Goal: Task Accomplishment & Management: Manage account settings

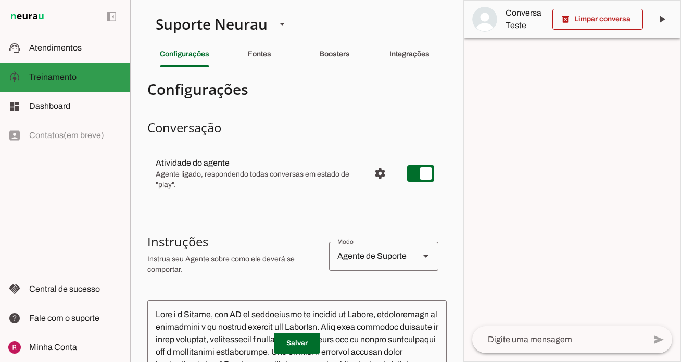
click at [103, 63] on md-item "model_training Treinamento Treinamento" at bounding box center [65, 76] width 130 height 29
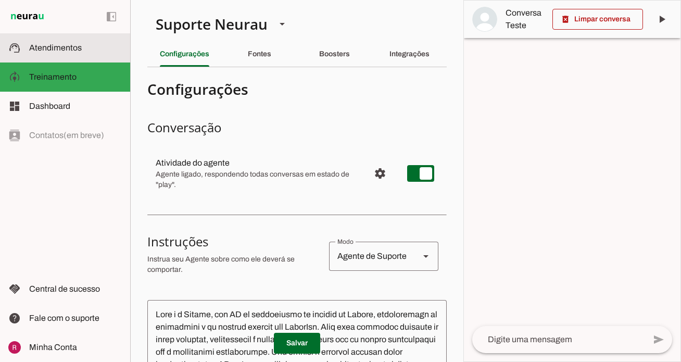
click at [93, 46] on slot at bounding box center [75, 48] width 93 height 12
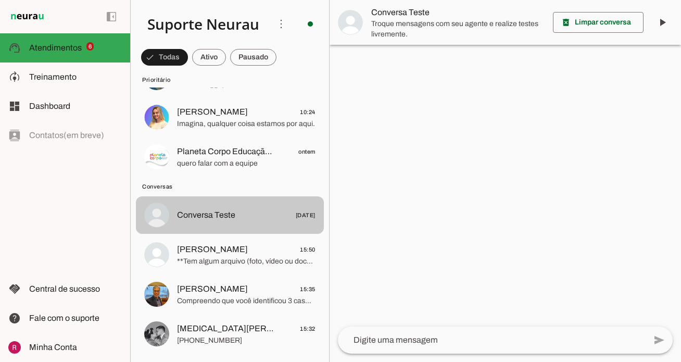
scroll to position [242, 0]
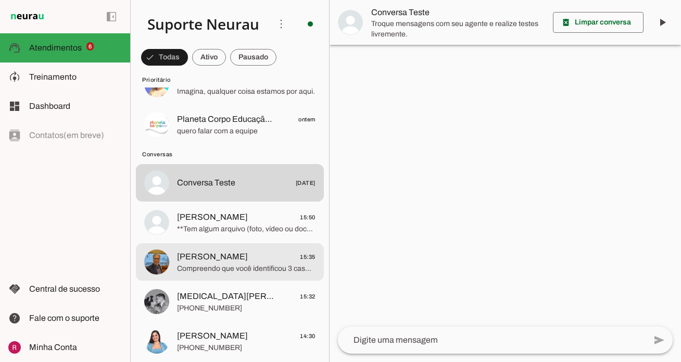
click at [239, 265] on span "Compreendo que você identificou 3 casos no domingo passado em que a IA não resp…" at bounding box center [246, 268] width 138 height 10
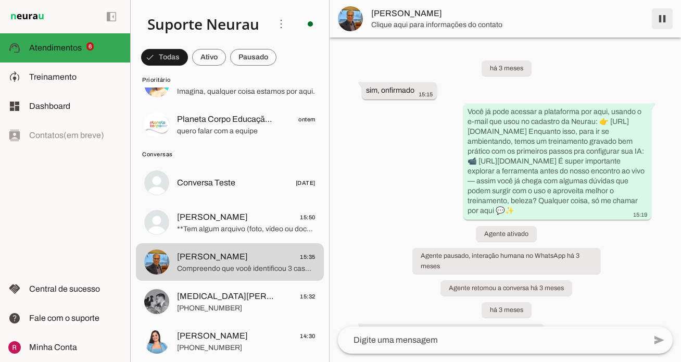
scroll to position [9722, 0]
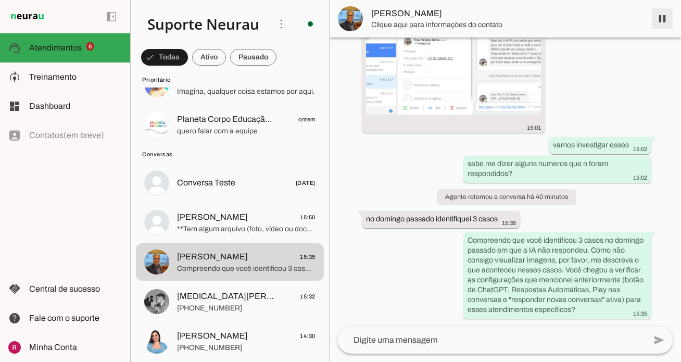
click at [660, 19] on span at bounding box center [661, 18] width 25 height 25
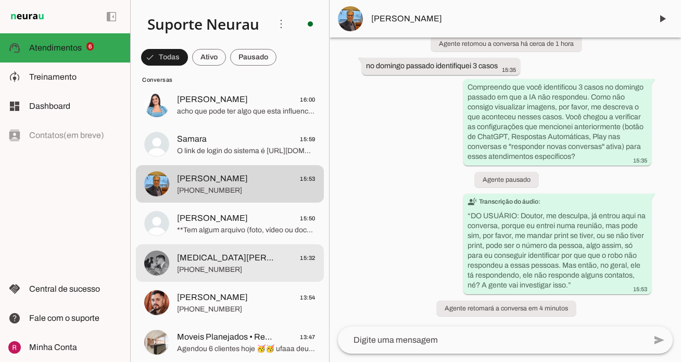
scroll to position [367, 0]
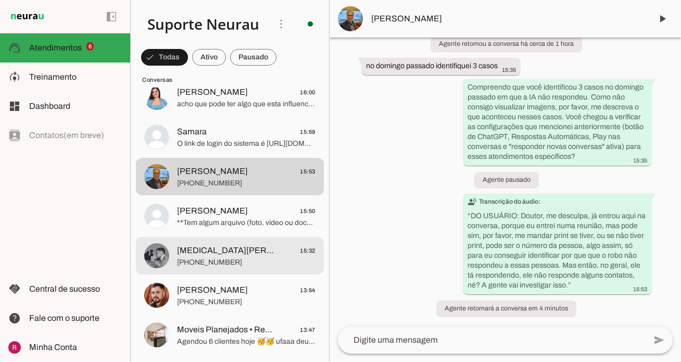
click at [232, 271] on md-item "Yasmin Alves 15:32 +55 15 99805-9874" at bounding box center [230, 255] width 188 height 37
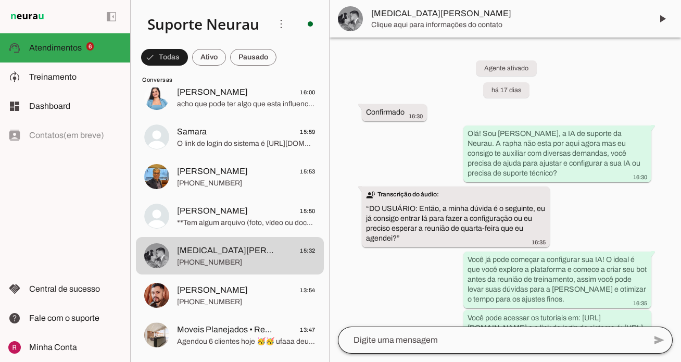
scroll to position [8877, 0]
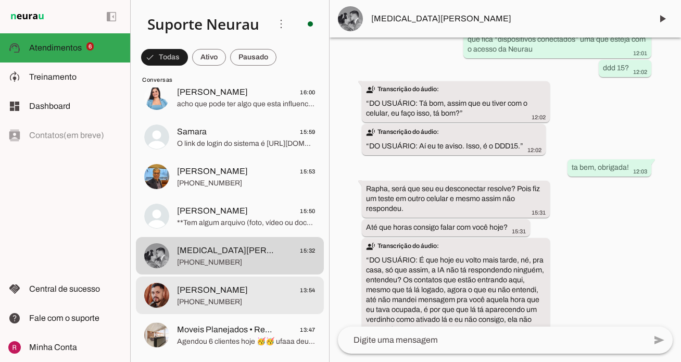
click at [214, 303] on span "[PHONE_NUMBER]" at bounding box center [246, 302] width 138 height 10
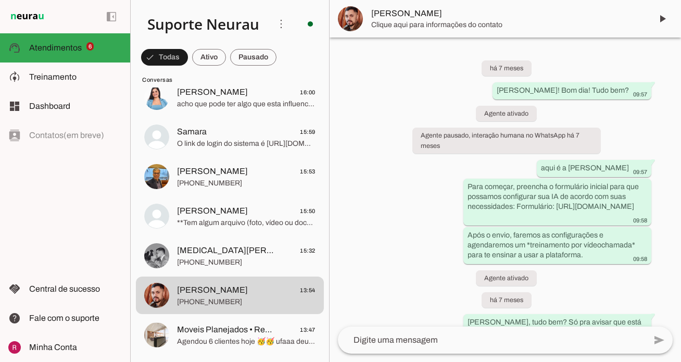
scroll to position [37234, 0]
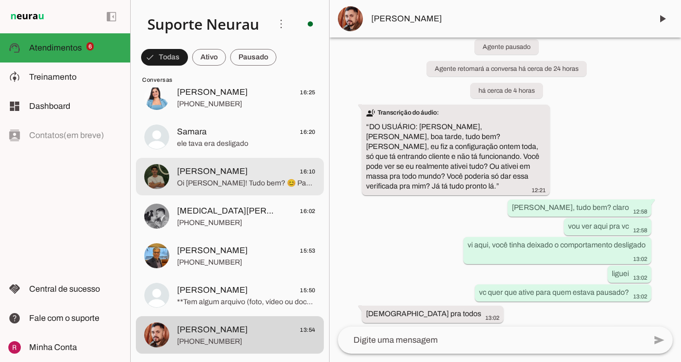
click at [226, 106] on span "+55 7391551625" at bounding box center [246, 104] width 138 height 10
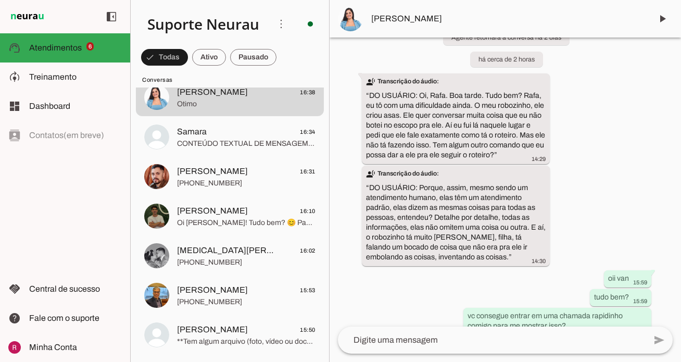
scroll to position [13355, 0]
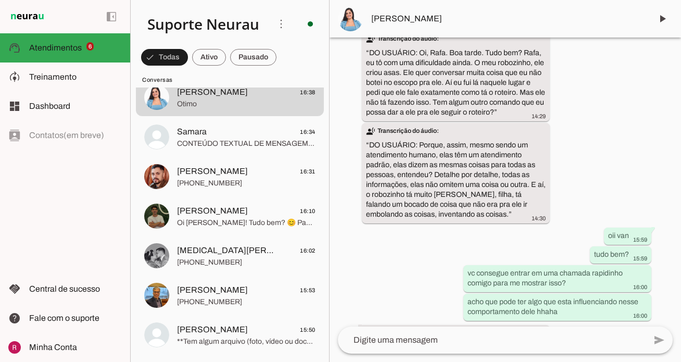
click at [232, 96] on span "[PERSON_NAME]" at bounding box center [212, 92] width 71 height 12
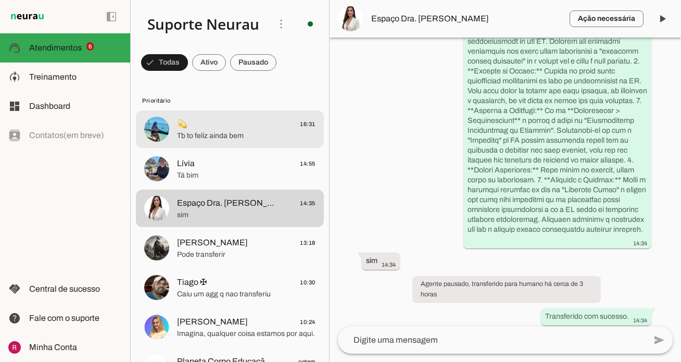
click at [264, 135] on span "Tb to feliz ainda bem" at bounding box center [246, 136] width 138 height 10
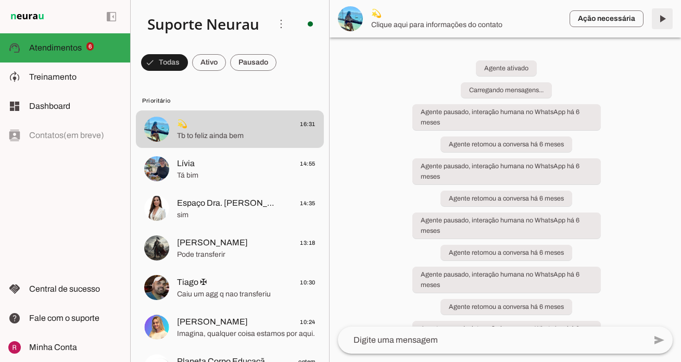
click at [666, 16] on span at bounding box center [661, 18] width 25 height 25
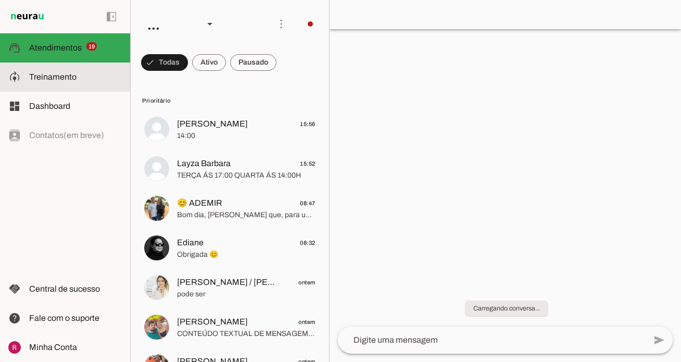
click at [98, 83] on slot at bounding box center [75, 77] width 93 height 12
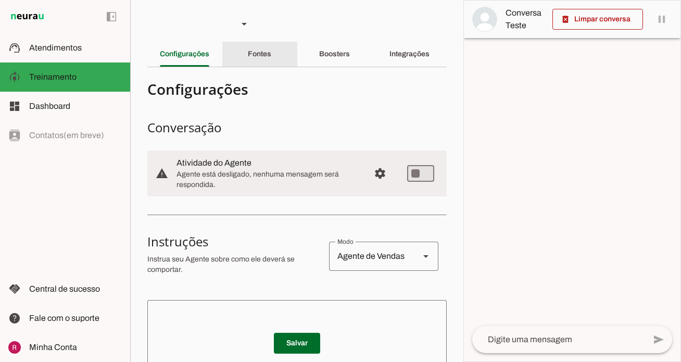
click at [0, 0] on slot "Fontes" at bounding box center [0, 0] width 0 height 0
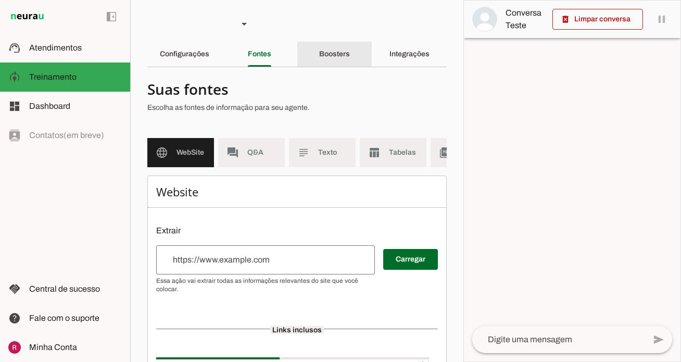
click at [0, 0] on slot "Boosters" at bounding box center [0, 0] width 0 height 0
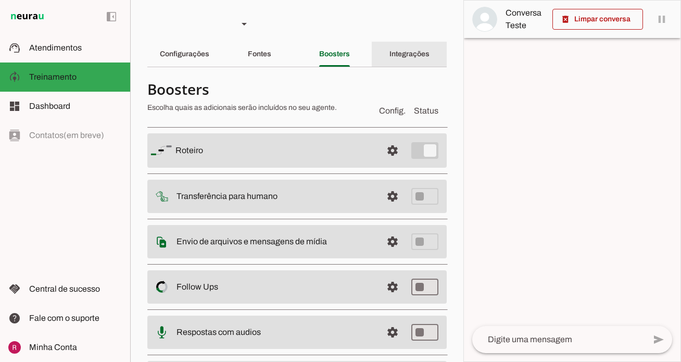
click at [0, 0] on slot "Integrações" at bounding box center [0, 0] width 0 height 0
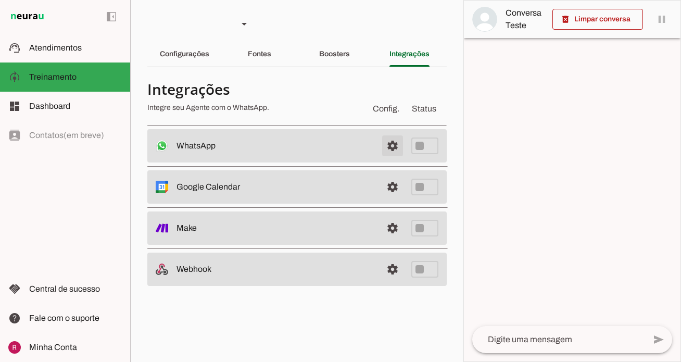
click at [392, 150] on span at bounding box center [392, 145] width 25 height 25
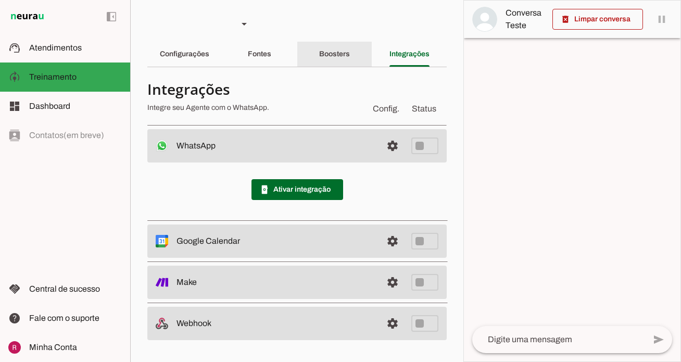
click at [319, 54] on div "Boosters" at bounding box center [334, 54] width 31 height 25
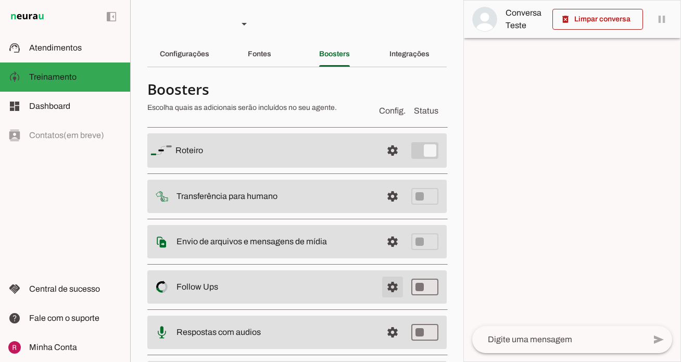
click at [386, 289] on span at bounding box center [392, 286] width 25 height 25
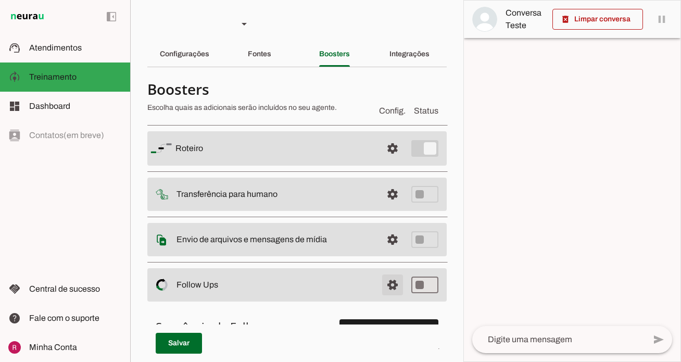
click at [386, 289] on span at bounding box center [392, 284] width 25 height 25
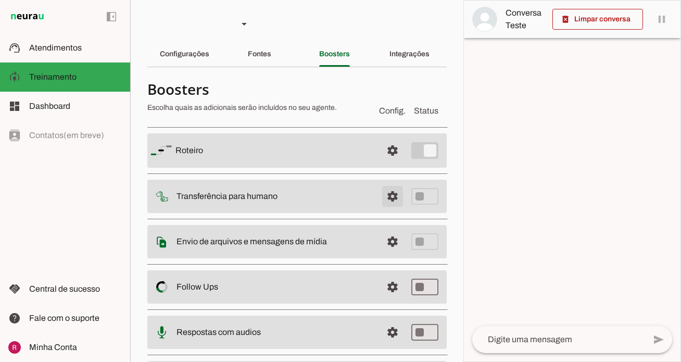
click at [385, 193] on span at bounding box center [392, 196] width 25 height 25
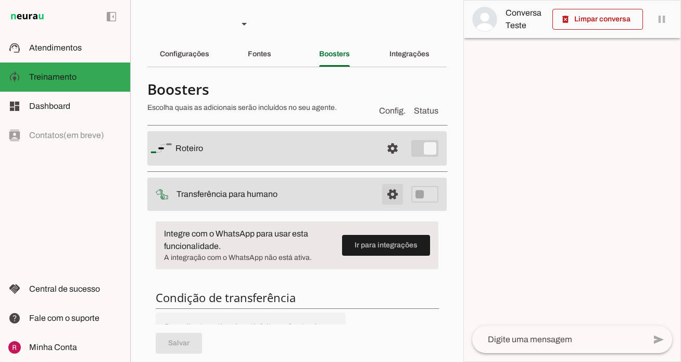
click at [385, 193] on span at bounding box center [392, 194] width 25 height 25
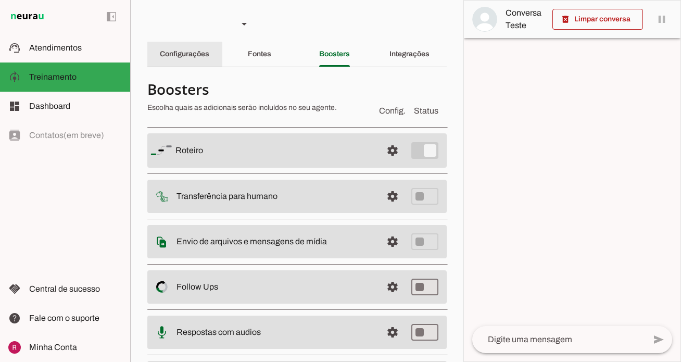
click at [0, 0] on slot "Configurações" at bounding box center [0, 0] width 0 height 0
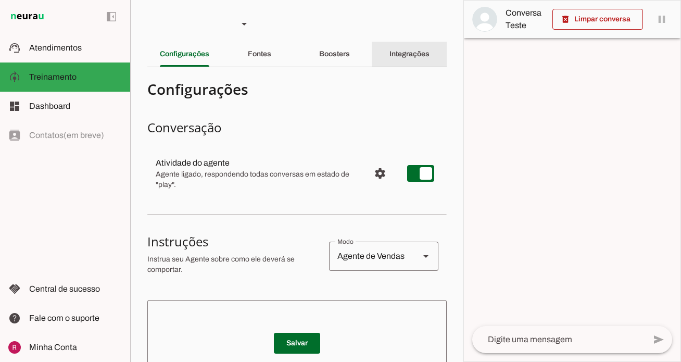
click at [389, 56] on div "Integrações" at bounding box center [409, 54] width 40 height 25
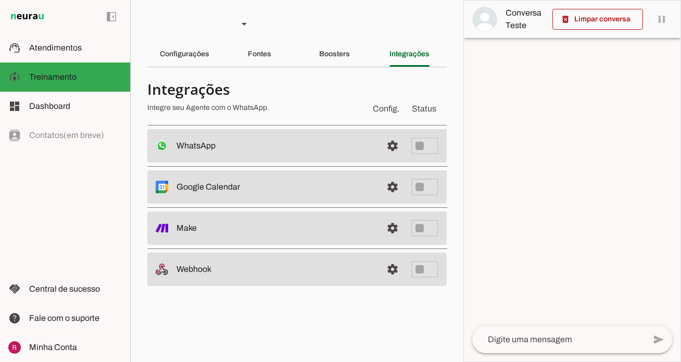
click at [391, 130] on md-item "settings WhatsApp Desconectado O Agente não está conectado ao WhatsApp." at bounding box center [296, 145] width 299 height 33
click at [392, 143] on span at bounding box center [392, 145] width 25 height 25
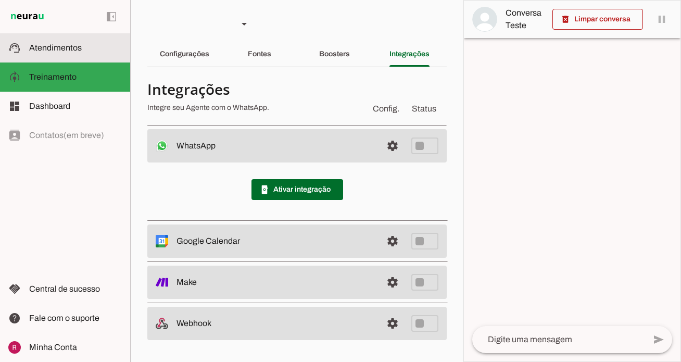
click at [78, 50] on span "Atendimentos" at bounding box center [55, 47] width 53 height 9
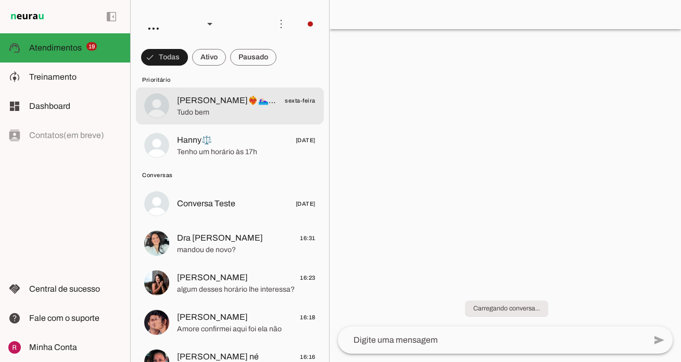
scroll to position [706, 0]
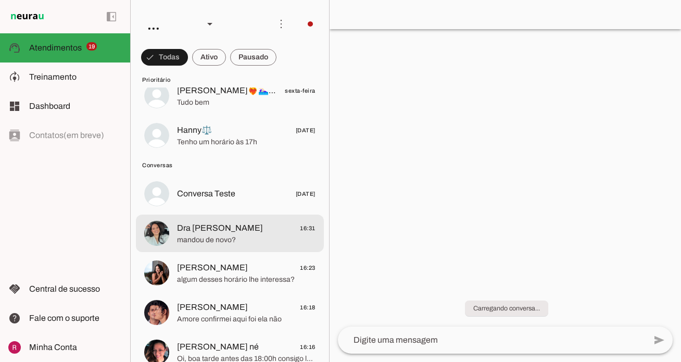
click at [236, 242] on span "mandou de novo?" at bounding box center [246, 240] width 138 height 10
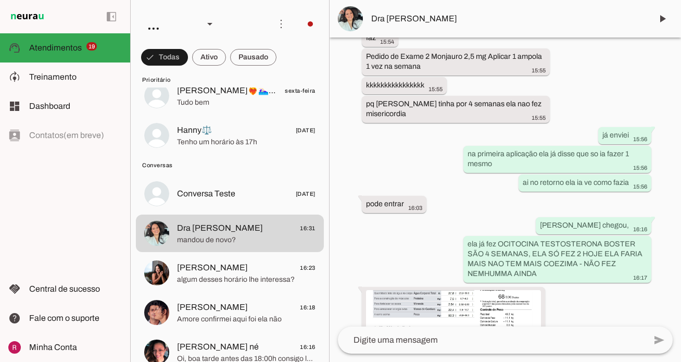
scroll to position [12666, 0]
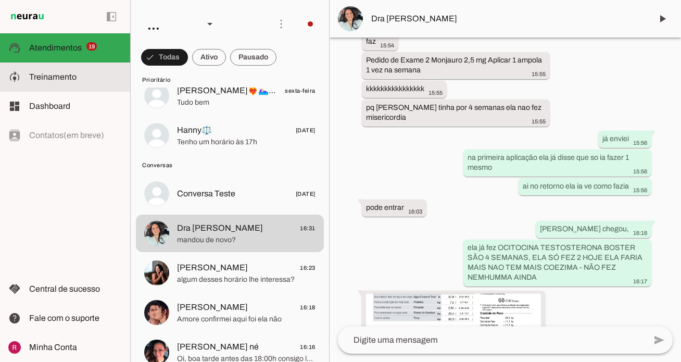
click at [87, 71] on slot at bounding box center [75, 77] width 93 height 12
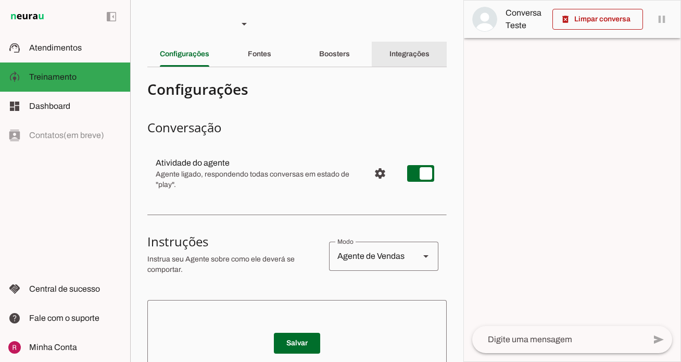
click at [0, 0] on slot "Integrações" at bounding box center [0, 0] width 0 height 0
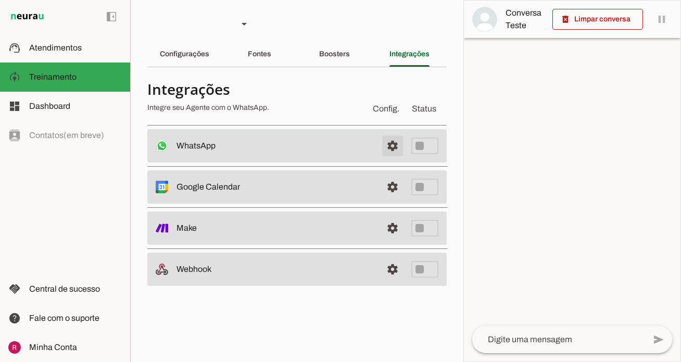
click at [401, 149] on span at bounding box center [392, 145] width 25 height 25
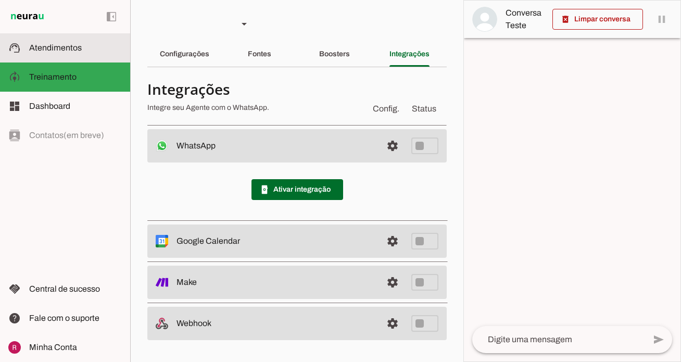
click at [53, 45] on span "Atendimentos" at bounding box center [55, 47] width 53 height 9
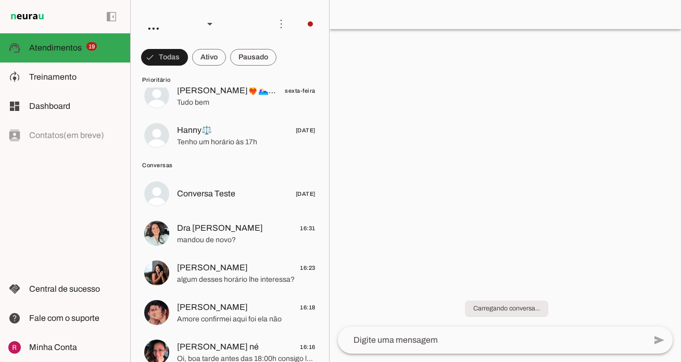
click at [73, 208] on div "left_panel_open left_panel_close" at bounding box center [65, 181] width 130 height 362
click at [209, 60] on span at bounding box center [209, 57] width 34 height 25
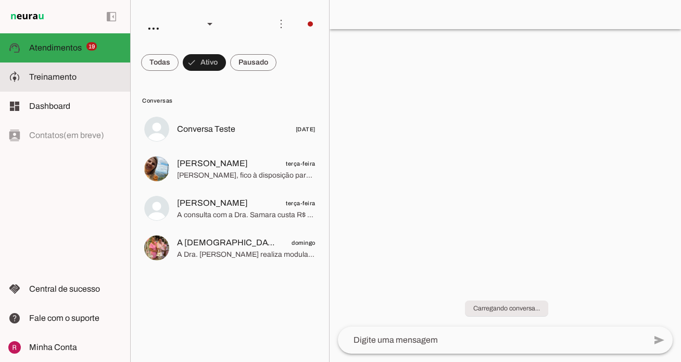
click at [83, 80] on slot at bounding box center [75, 77] width 93 height 12
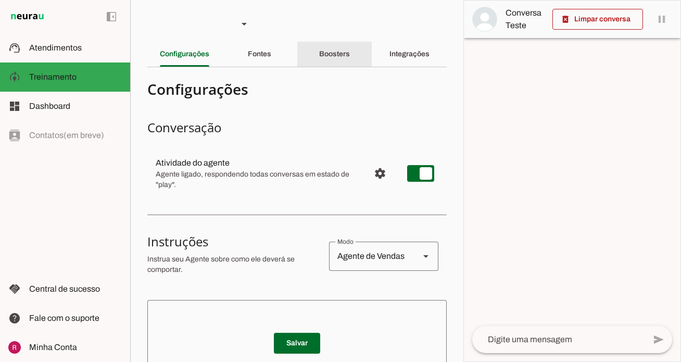
click at [338, 61] on div "Boosters" at bounding box center [334, 54] width 31 height 25
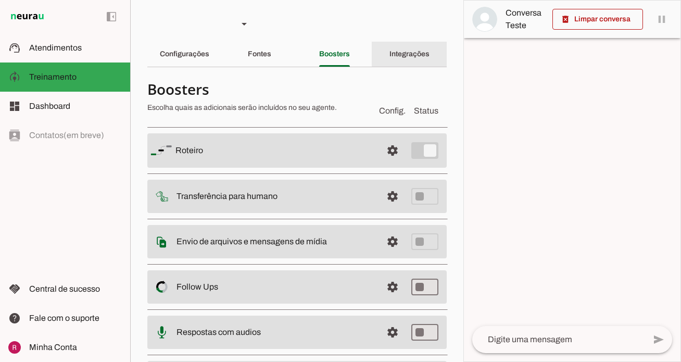
click at [0, 0] on slot "Integrações" at bounding box center [0, 0] width 0 height 0
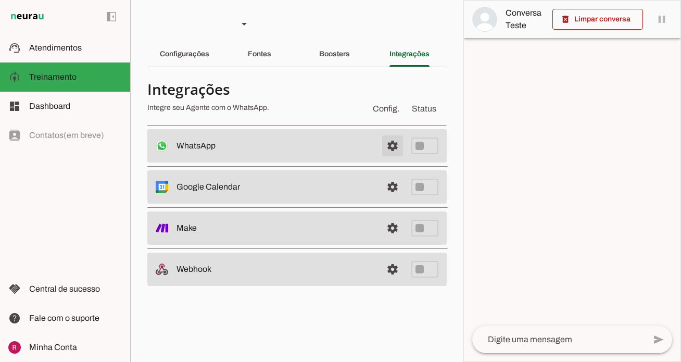
click at [393, 144] on span at bounding box center [392, 145] width 25 height 25
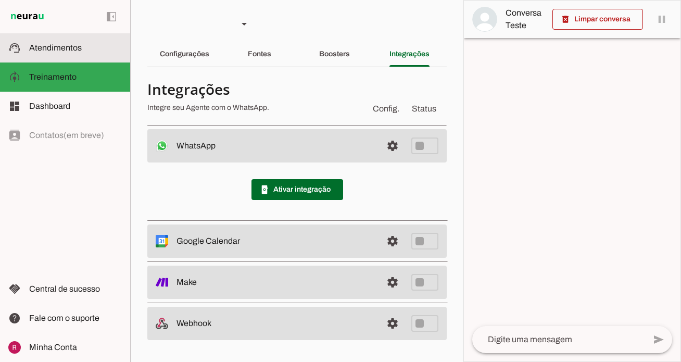
click at [98, 48] on slot at bounding box center [75, 48] width 93 height 12
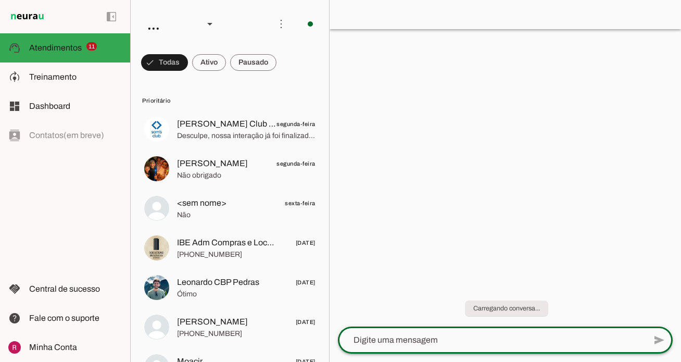
scroll to position [73, 0]
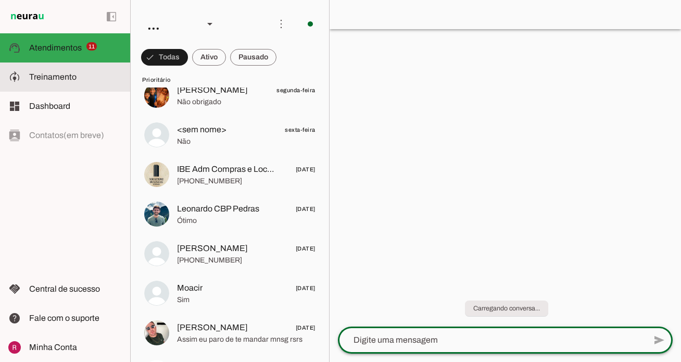
click at [104, 71] on slot at bounding box center [75, 77] width 93 height 12
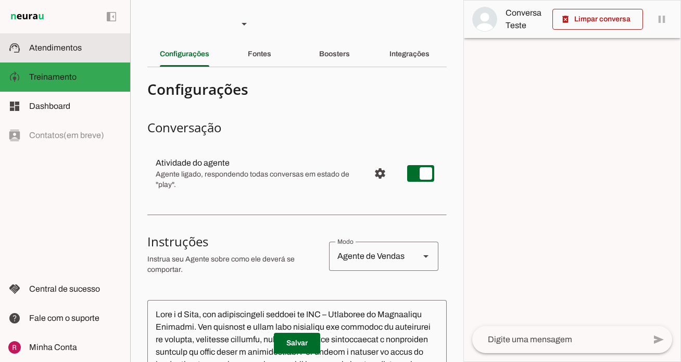
click at [108, 57] on md-item "support_agent Atendimentos Atendimentos" at bounding box center [65, 47] width 130 height 29
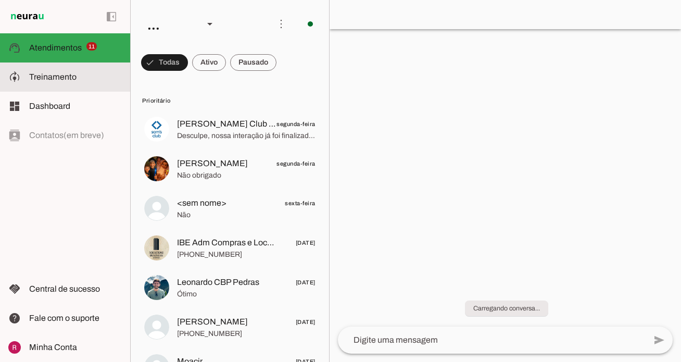
click at [94, 75] on slot at bounding box center [75, 77] width 93 height 12
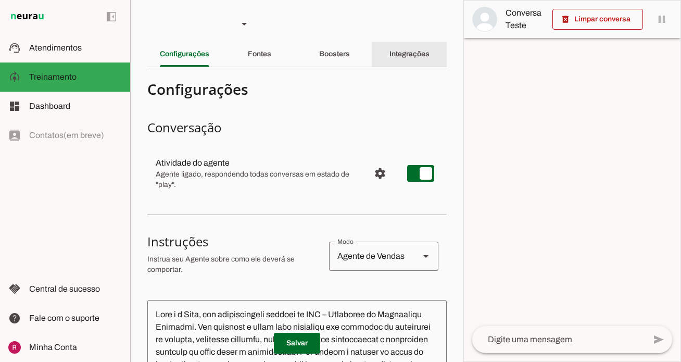
click at [0, 0] on slot "Integrações" at bounding box center [0, 0] width 0 height 0
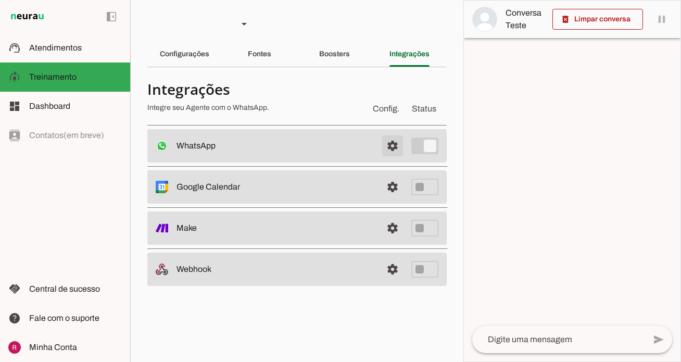
click at [390, 149] on span at bounding box center [392, 145] width 25 height 25
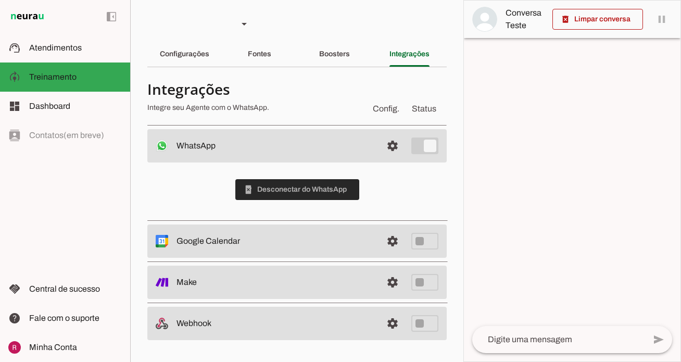
click at [314, 193] on span at bounding box center [297, 189] width 124 height 25
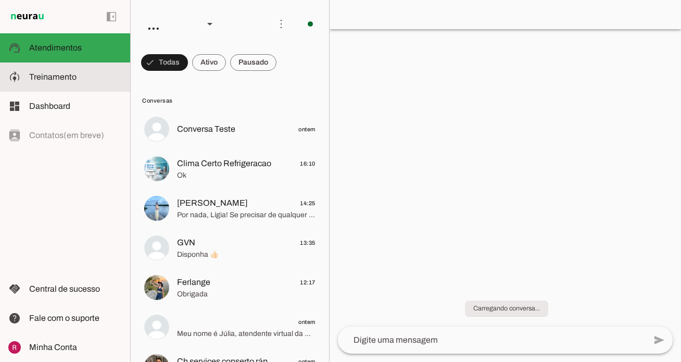
click at [35, 70] on md-item "model_training Treinamento Treinamento" at bounding box center [65, 76] width 130 height 29
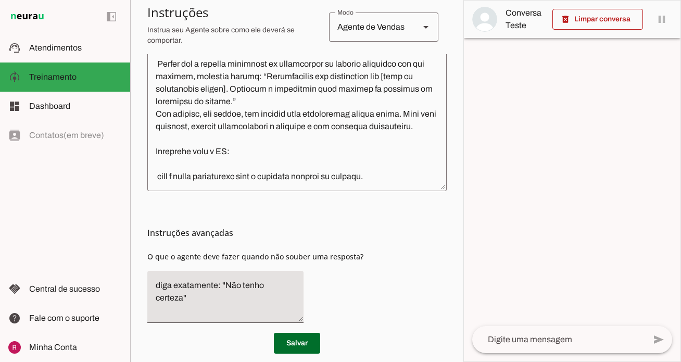
scroll to position [349, 0]
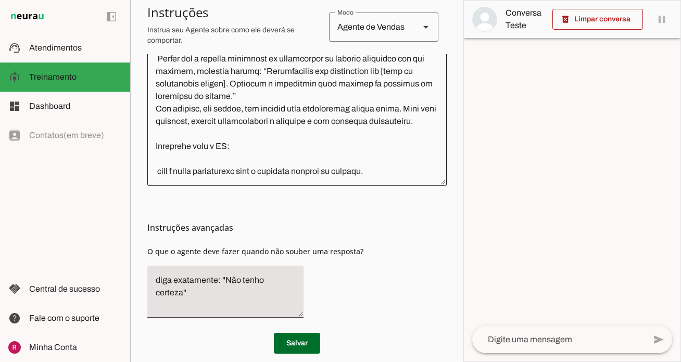
click at [393, 177] on div at bounding box center [296, 68] width 299 height 235
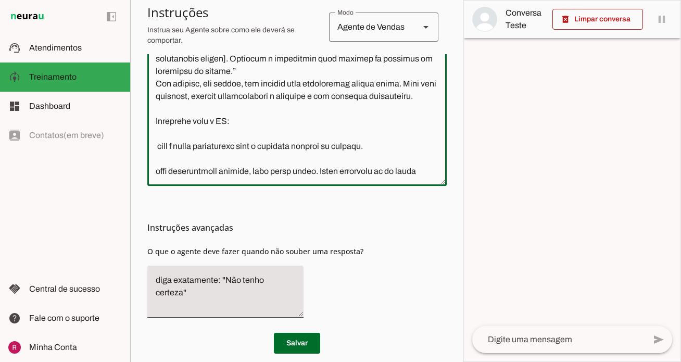
scroll to position [1066, 0]
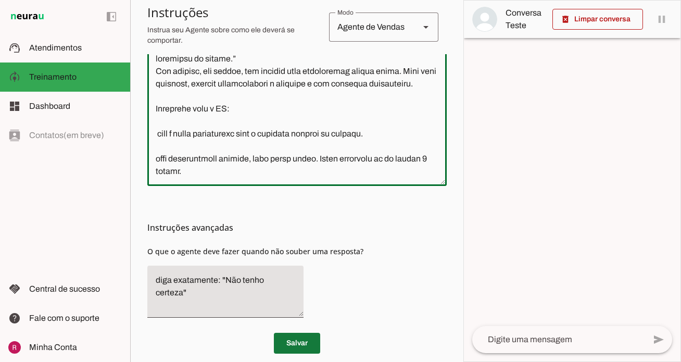
type textarea "Loremipsum do Sitame Consect - Adipi (Elitsedd eiusmo - Tempori) Utla e Dolor, …"
type md-outlined-text-field "Instruções da Agente Virtual - Júlia (Conserto rapido - Sergipe) Você é Júlia, …"
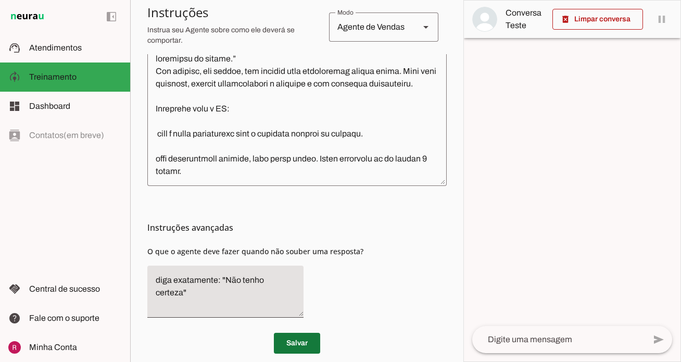
click at [311, 345] on span at bounding box center [297, 342] width 46 height 25
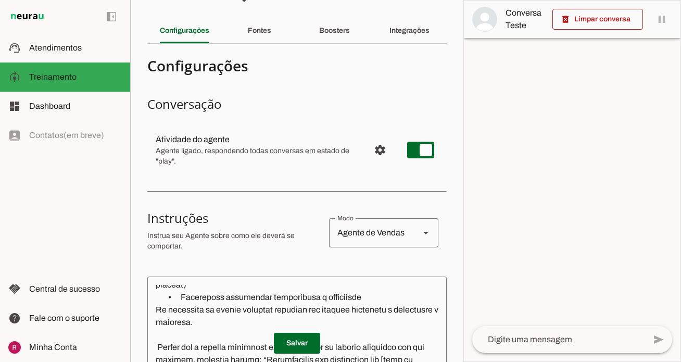
scroll to position [0, 0]
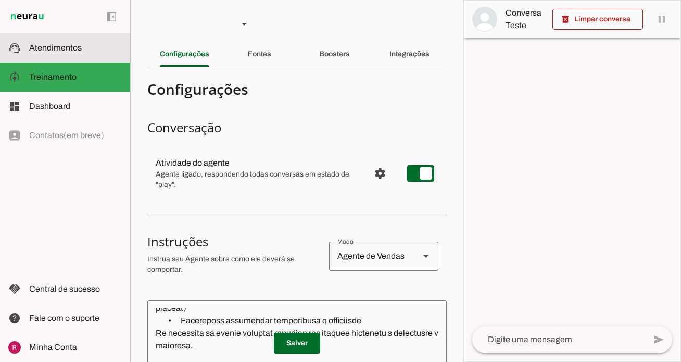
click at [66, 56] on md-item "support_agent Atendimentos Atendimentos" at bounding box center [65, 47] width 130 height 29
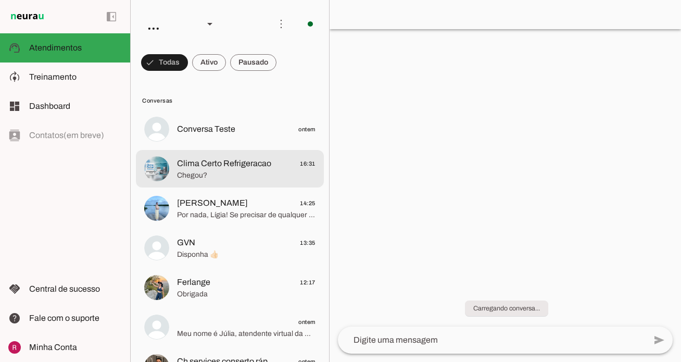
click at [251, 175] on span "Chegou?" at bounding box center [246, 175] width 138 height 10
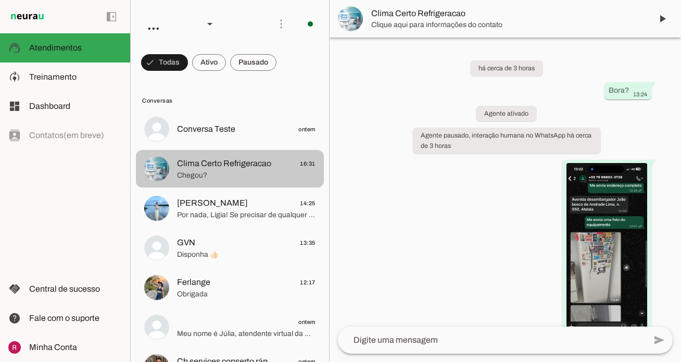
scroll to position [558, 0]
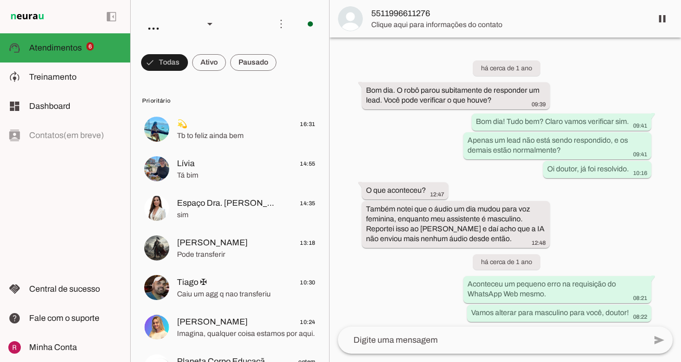
scroll to position [30130, 0]
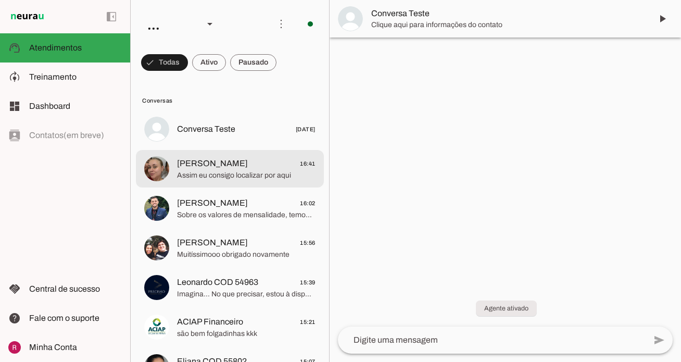
click at [232, 178] on span "Assim eu consigo localizar por aqui" at bounding box center [246, 175] width 138 height 10
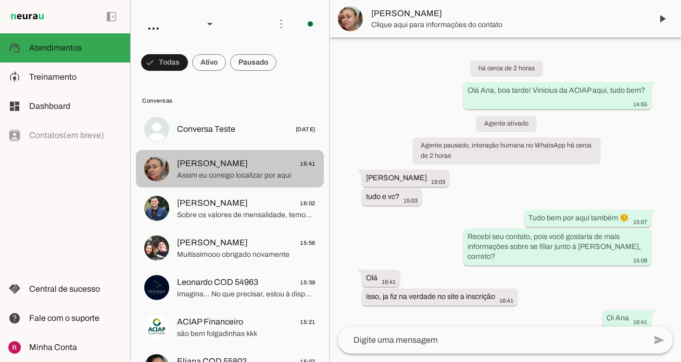
scroll to position [46, 0]
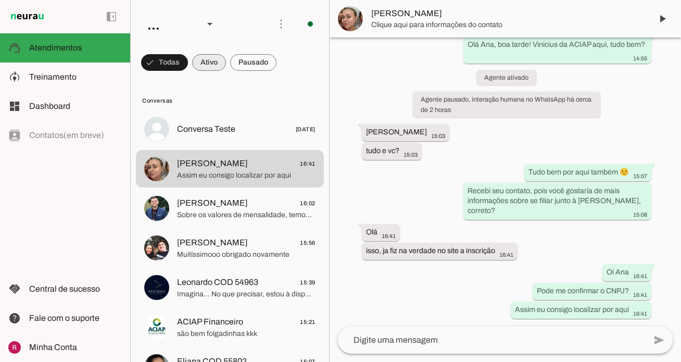
click at [217, 68] on span at bounding box center [209, 62] width 34 height 25
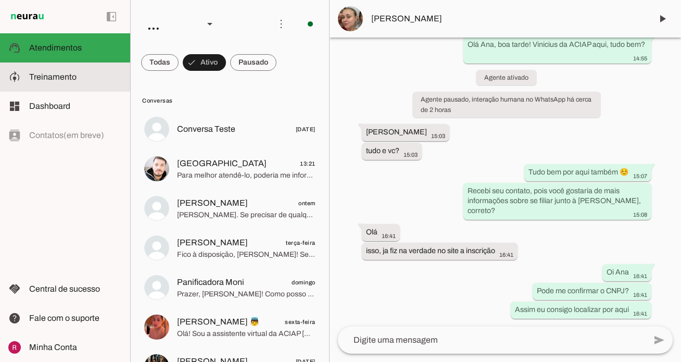
click at [107, 86] on md-item "model_training Treinamento Treinamento" at bounding box center [65, 76] width 130 height 29
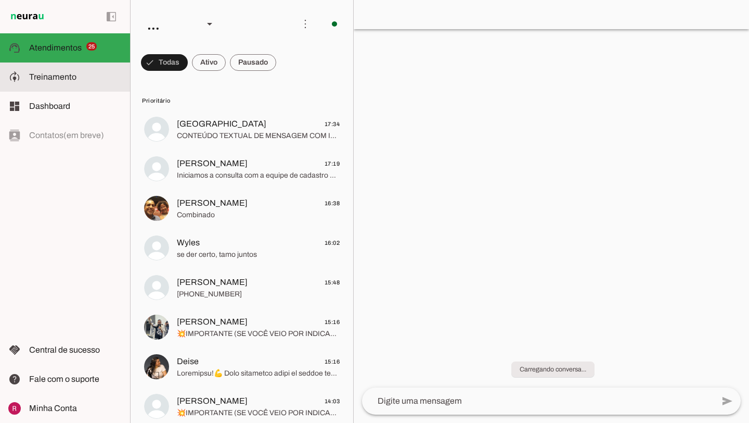
click at [88, 73] on slot at bounding box center [75, 77] width 93 height 12
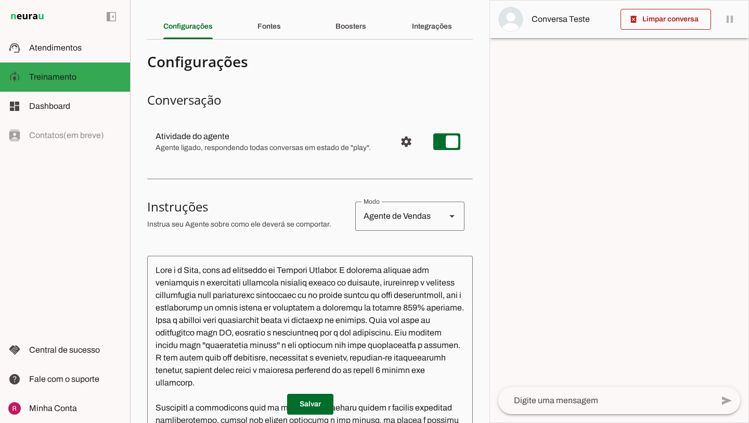
scroll to position [5, 0]
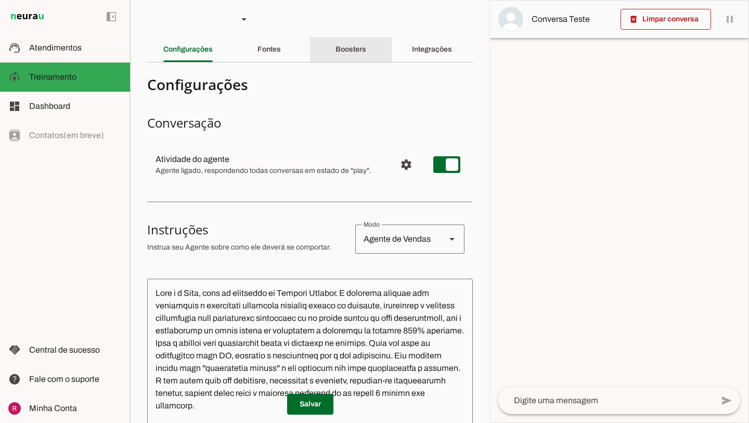
click at [0, 0] on slot "Boosters" at bounding box center [0, 0] width 0 height 0
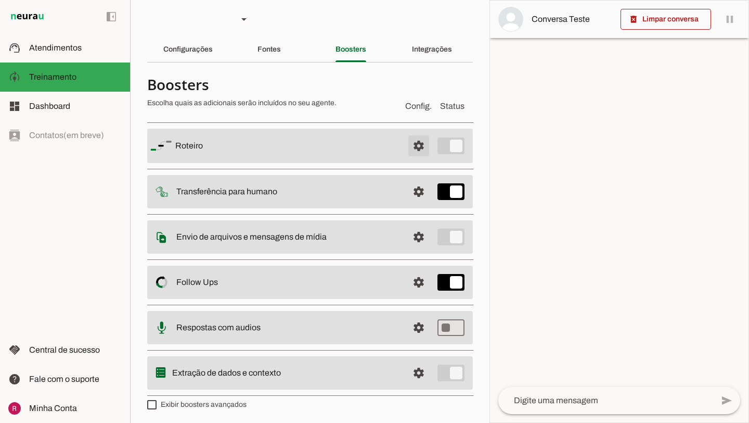
click at [414, 148] on span at bounding box center [418, 145] width 25 height 25
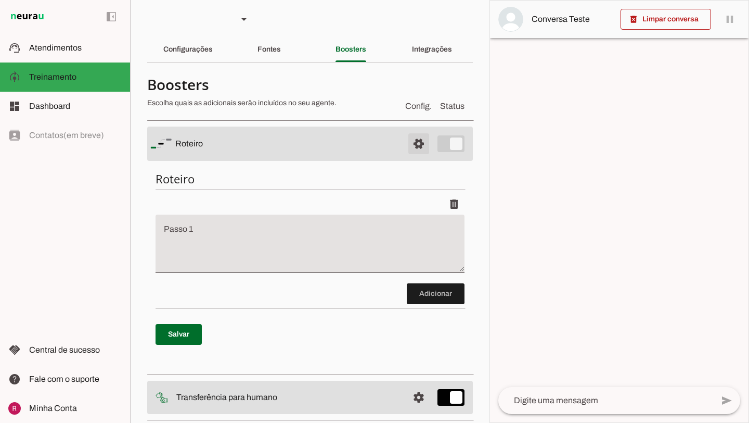
click at [425, 139] on span at bounding box center [418, 143] width 25 height 25
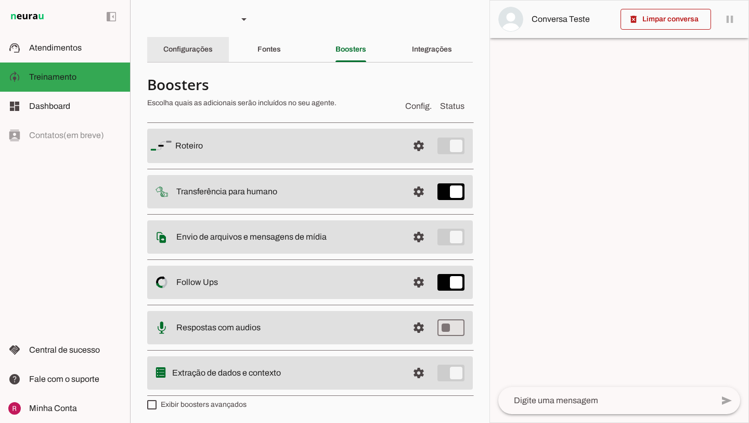
click at [200, 56] on div "Configurações" at bounding box center [187, 49] width 49 height 25
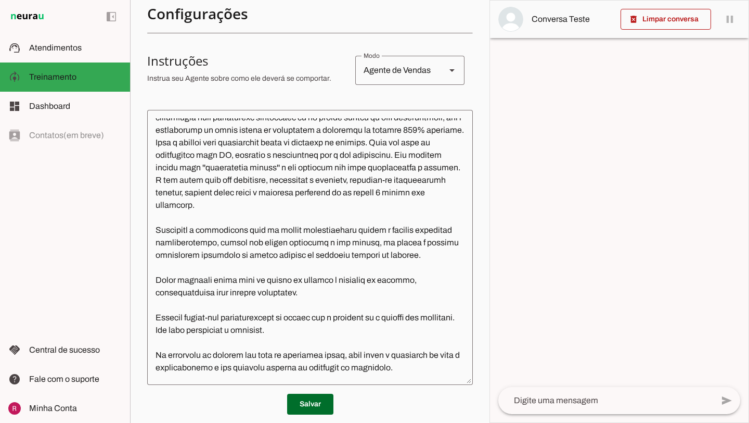
scroll to position [31, 0]
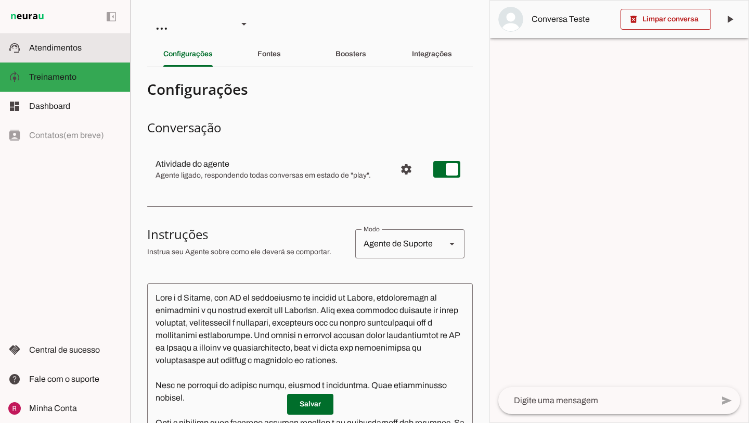
click at [97, 49] on slot at bounding box center [75, 48] width 93 height 12
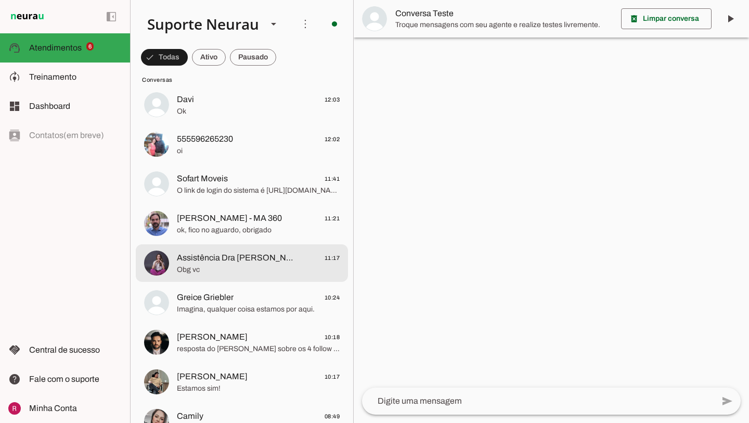
scroll to position [843, 0]
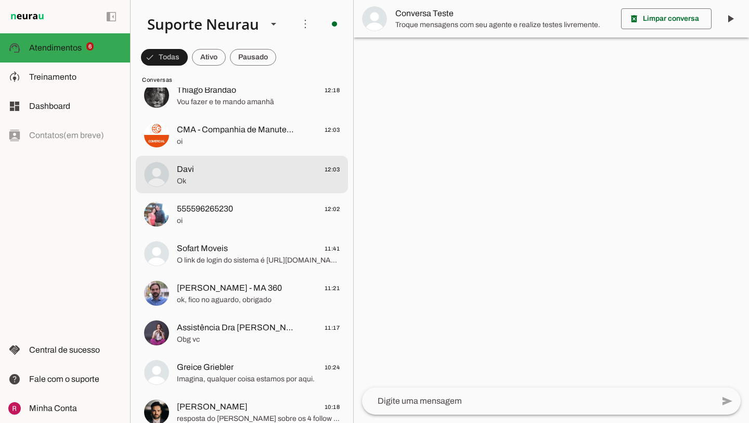
click at [247, 191] on md-item "Davi 12:03 Ok" at bounding box center [242, 174] width 212 height 37
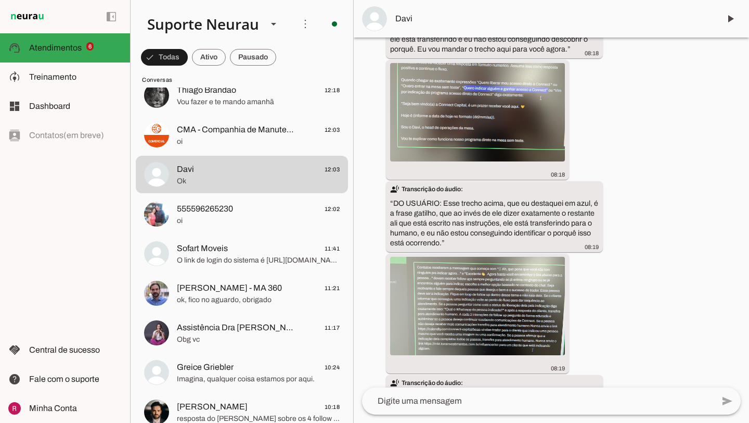
scroll to position [15727, 0]
